Goal: Task Accomplishment & Management: Manage account settings

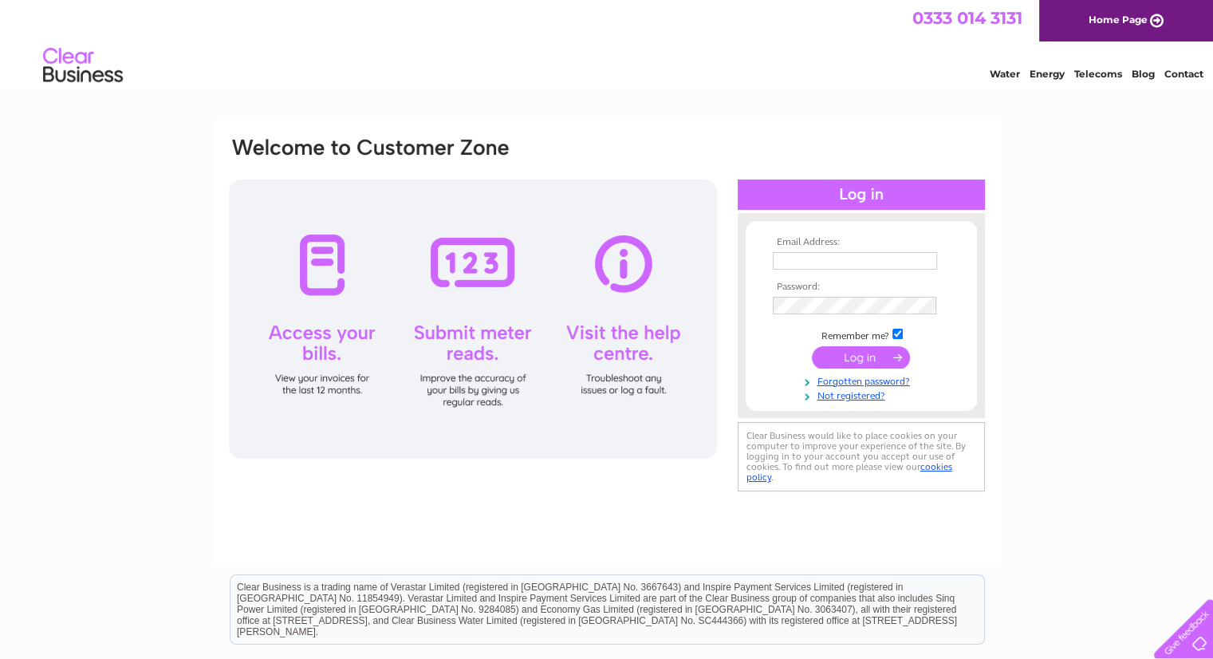
type input "finance@broxmouth.com"
click at [886, 353] on input "submit" at bounding box center [861, 357] width 98 height 22
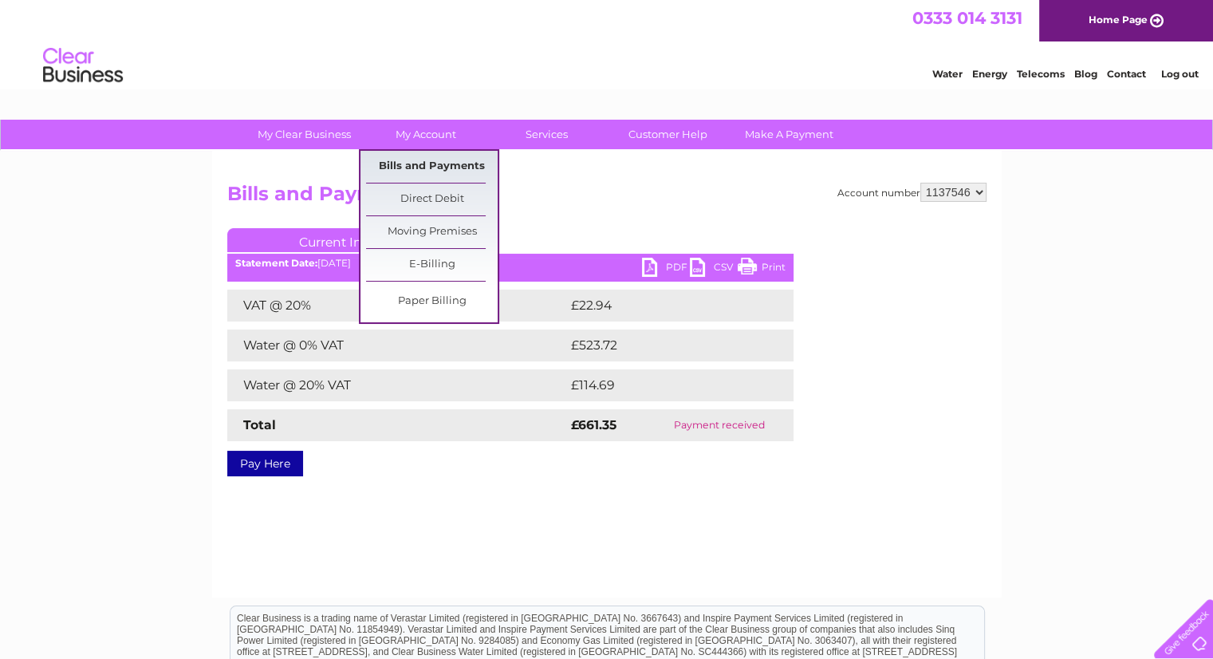
click at [419, 163] on link "Bills and Payments" at bounding box center [432, 167] width 132 height 32
click at [400, 167] on link "Bills and Payments" at bounding box center [432, 167] width 132 height 32
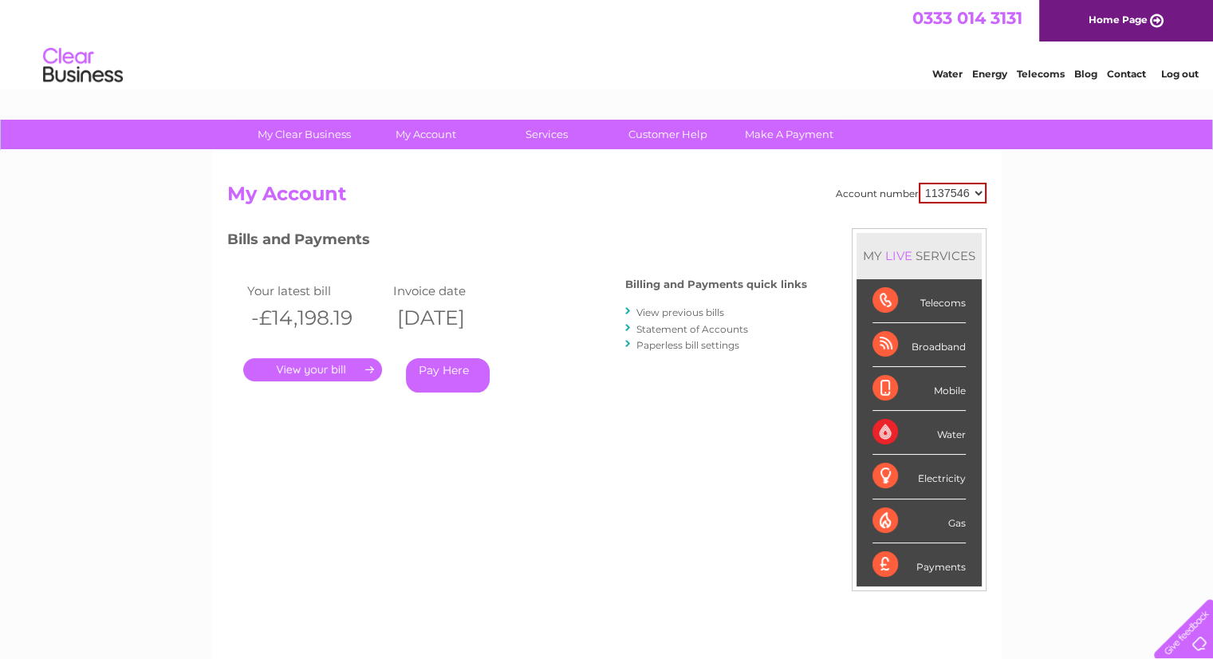
click at [713, 306] on link "View previous bills" at bounding box center [680, 312] width 88 height 12
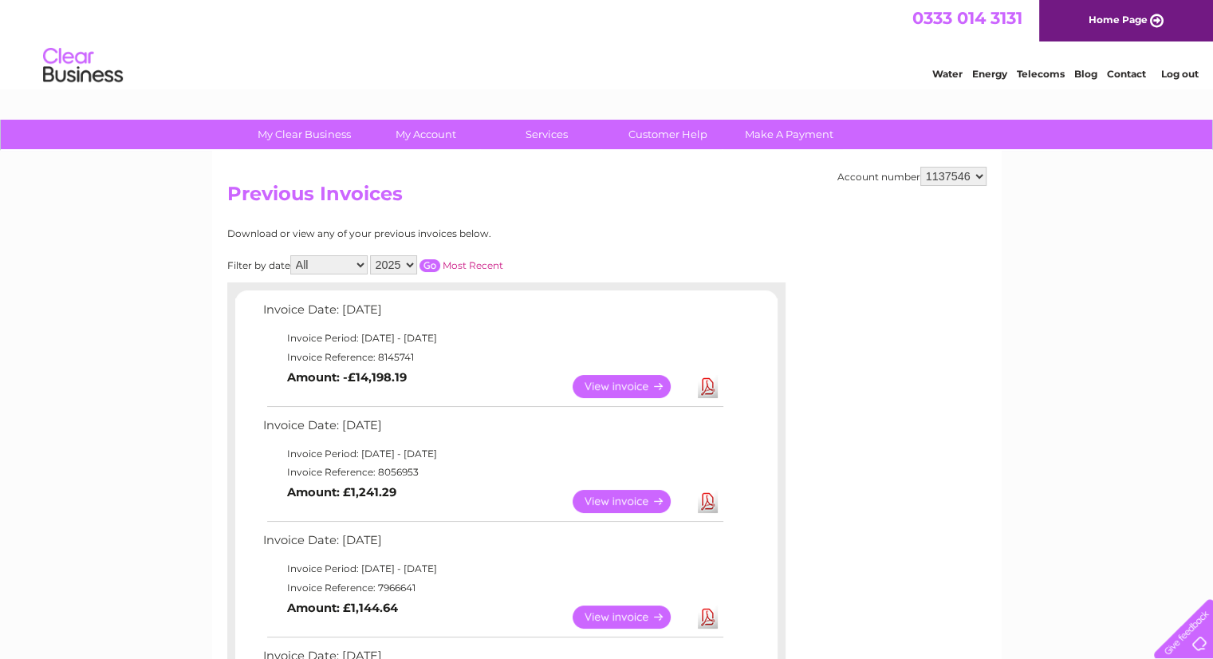
scroll to position [175, 0]
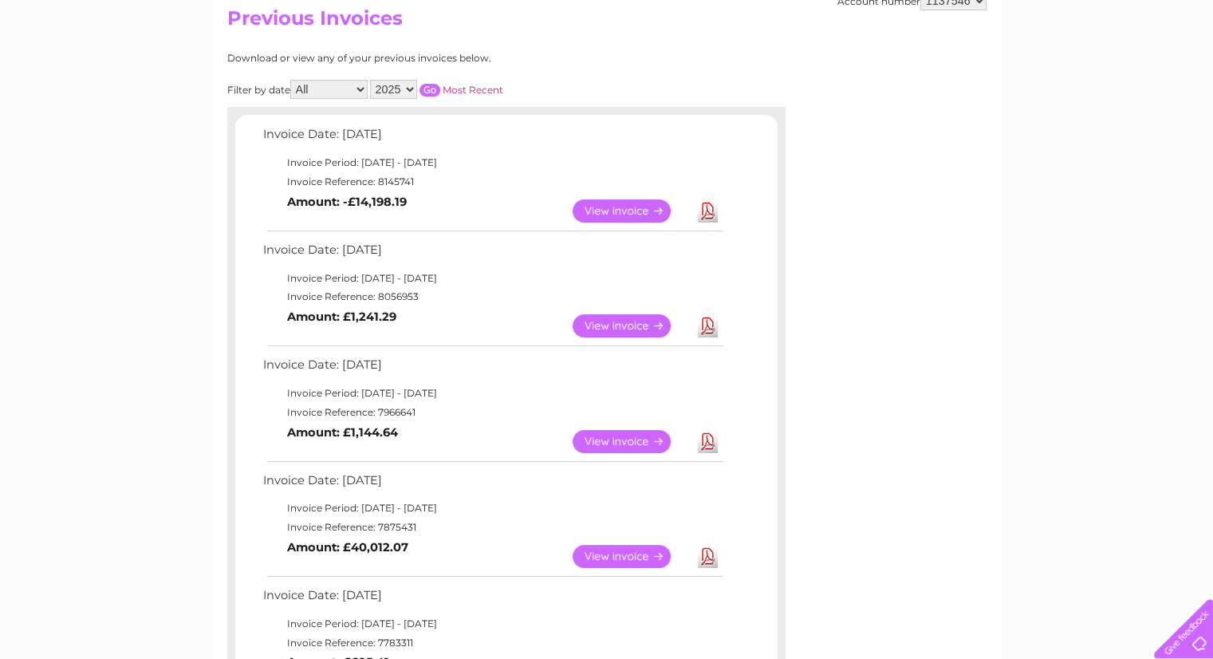
click at [644, 206] on link "View" at bounding box center [631, 210] width 117 height 23
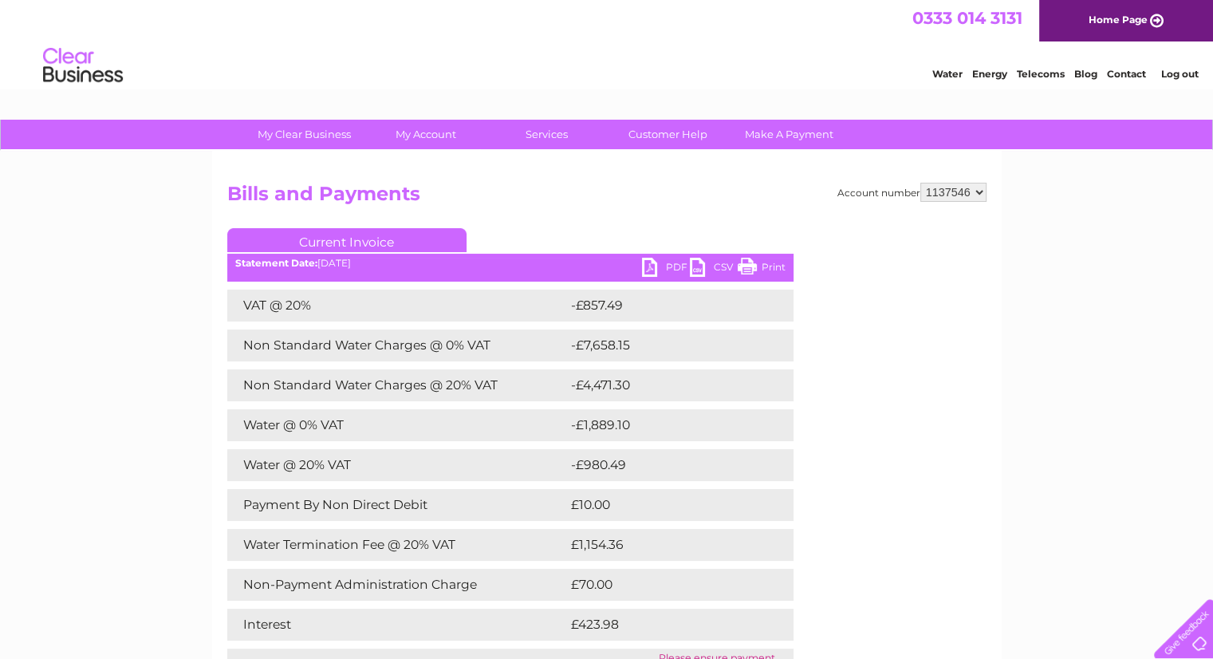
click at [660, 262] on link "PDF" at bounding box center [666, 269] width 48 height 23
